Goal: Browse casually

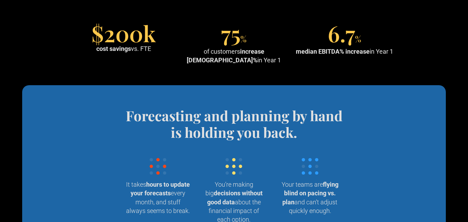
scroll to position [637, 0]
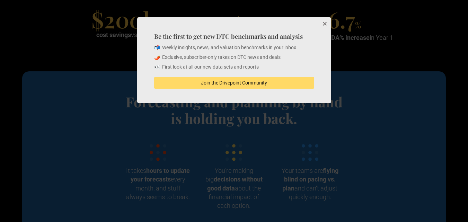
click at [325, 22] on button "Close" at bounding box center [324, 24] width 14 height 14
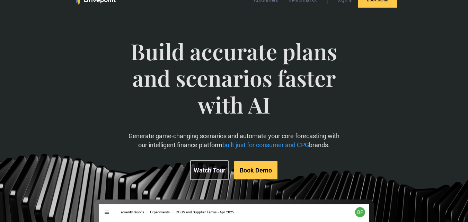
scroll to position [0, 0]
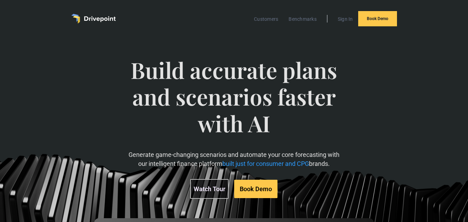
click at [98, 18] on img "home" at bounding box center [93, 19] width 44 height 10
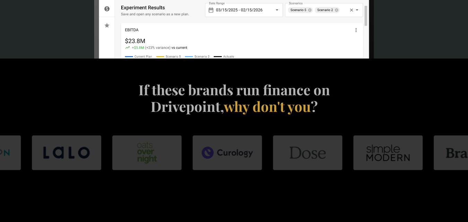
scroll to position [351, 0]
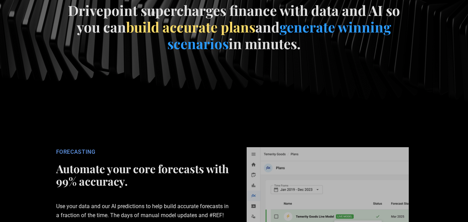
scroll to position [974, 0]
